Goal: Information Seeking & Learning: Learn about a topic

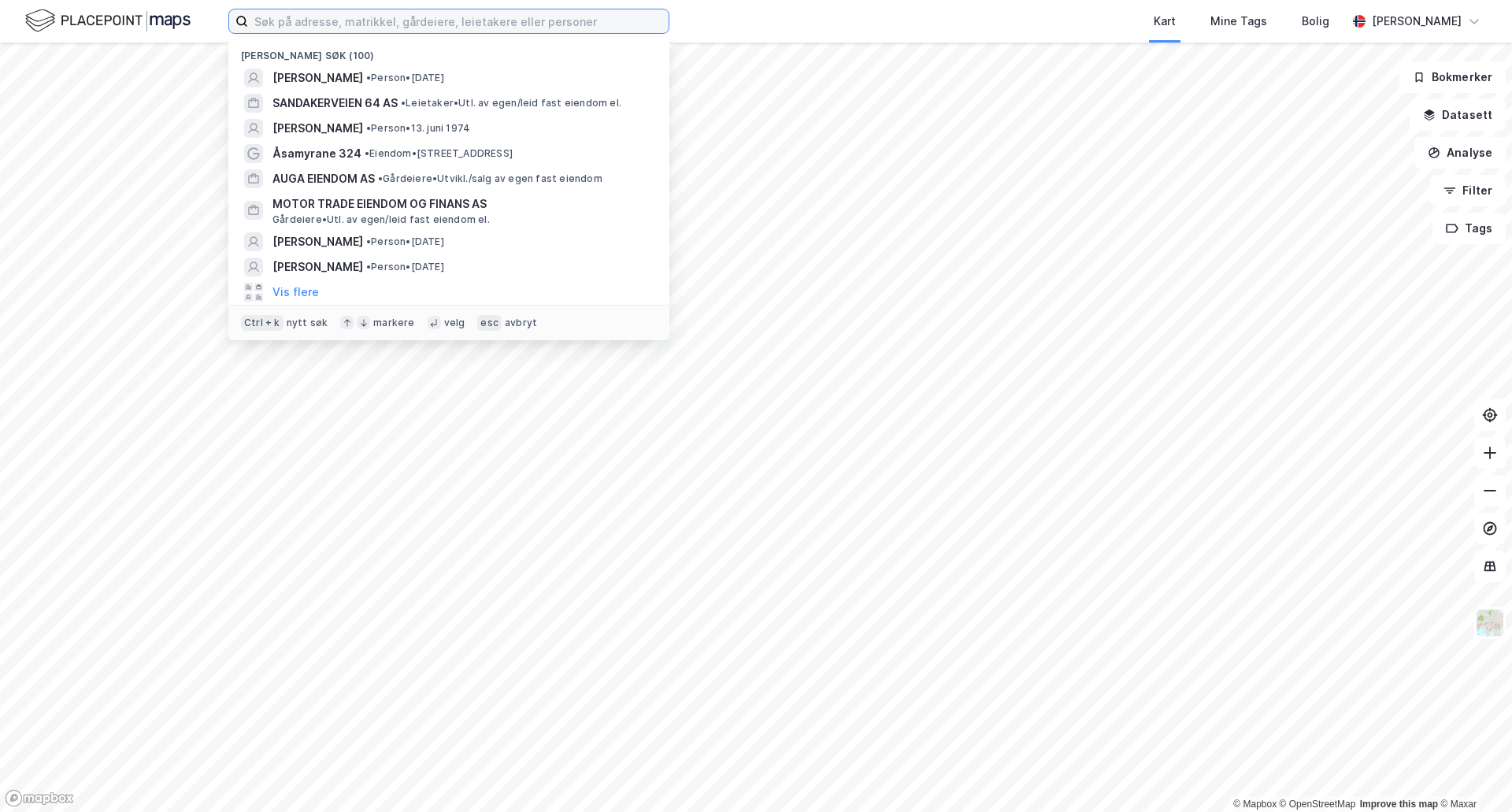
click at [372, 24] on input at bounding box center [458, 22] width 421 height 23
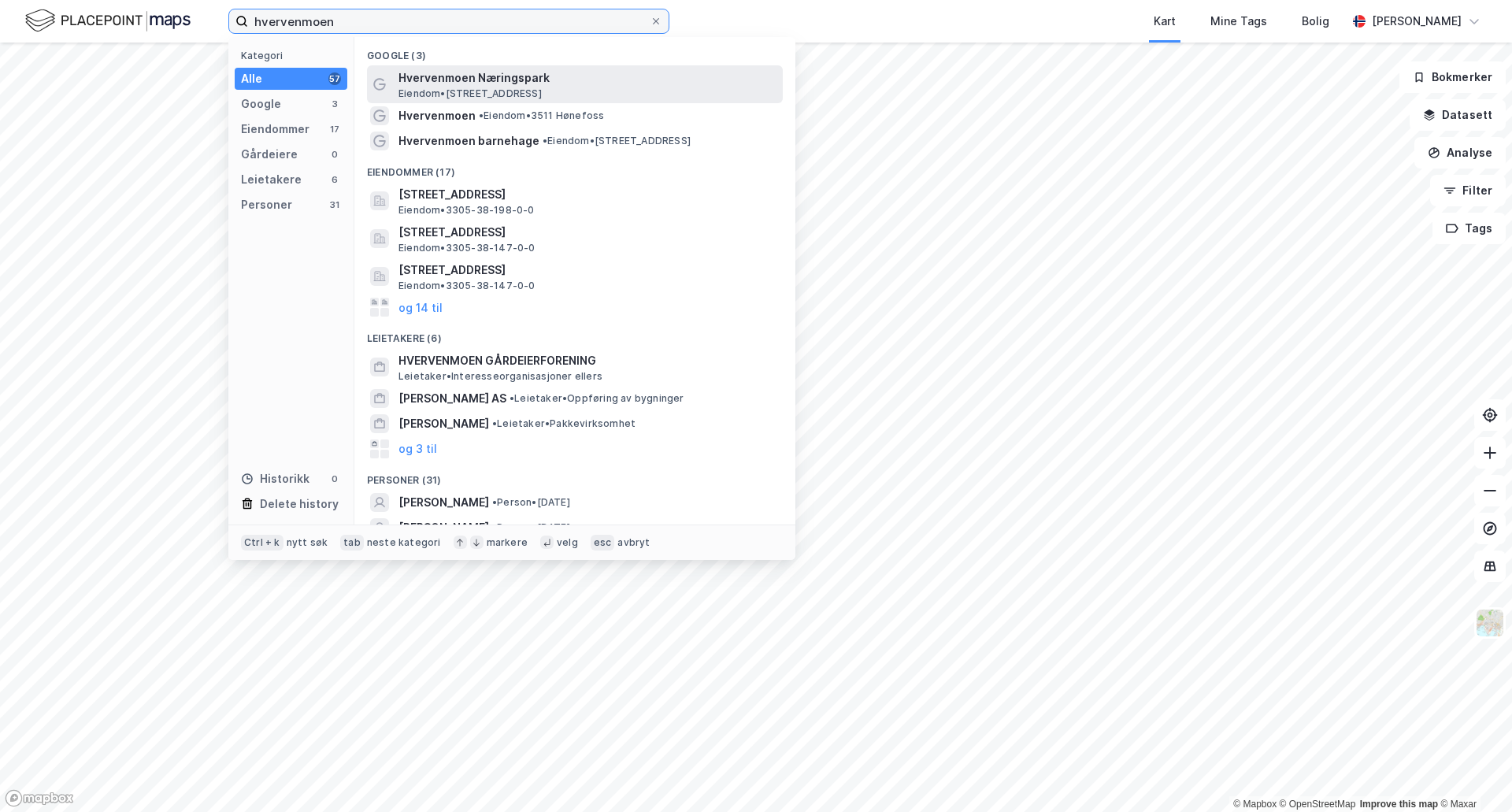
type input "hvervenmoen"
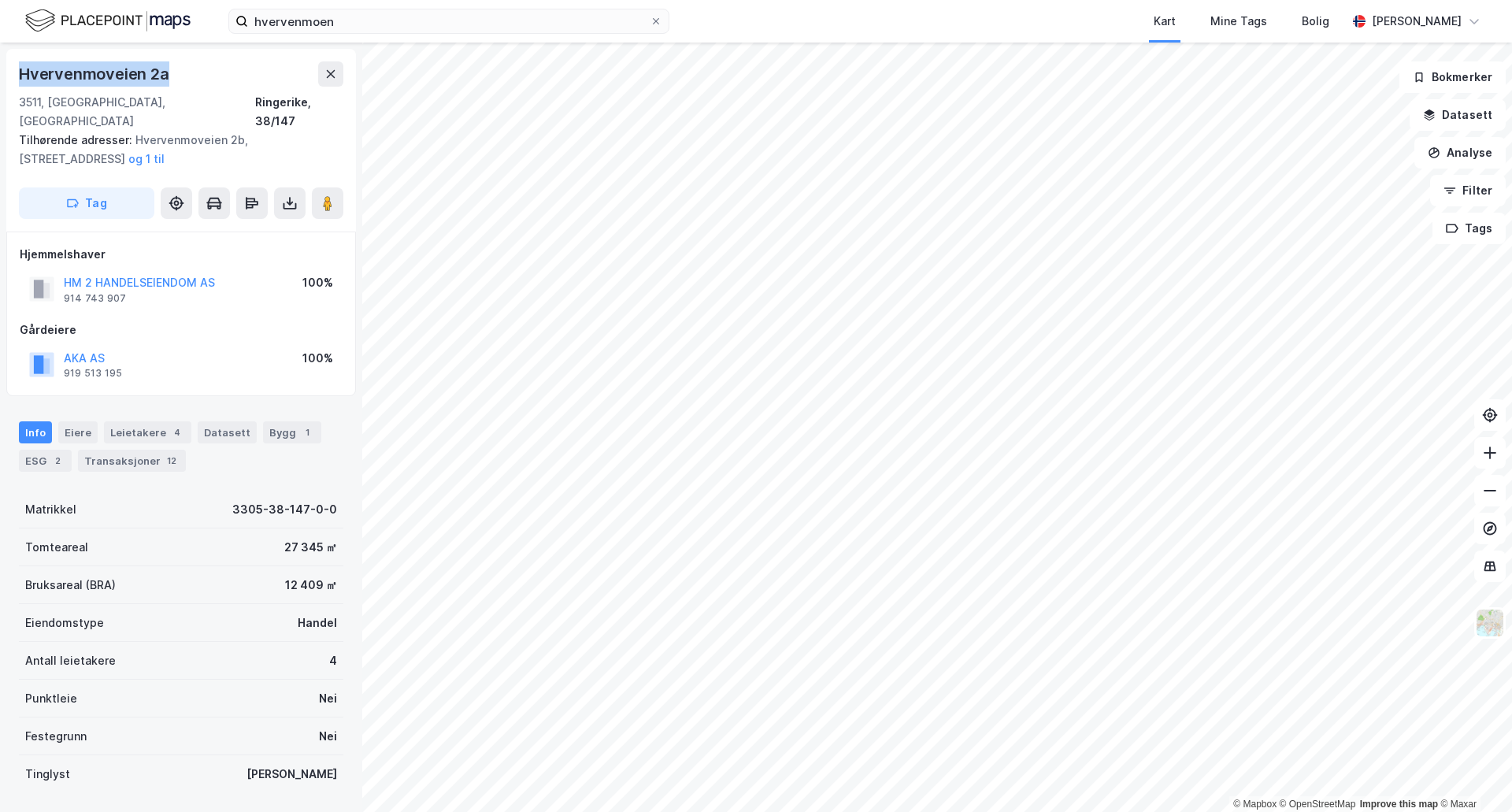
drag, startPoint x: 169, startPoint y: 79, endPoint x: 5, endPoint y: 56, distance: 165.6
click at [5, 56] on div "Hvervenmoveien 2a 3511, [GEOGRAPHIC_DATA], [GEOGRAPHIC_DATA] Ringerike, 38/147 …" at bounding box center [181, 427] width 362 height 770
copy div "Hvervenmoveien 2a"
